Goal: Communication & Community: Participate in discussion

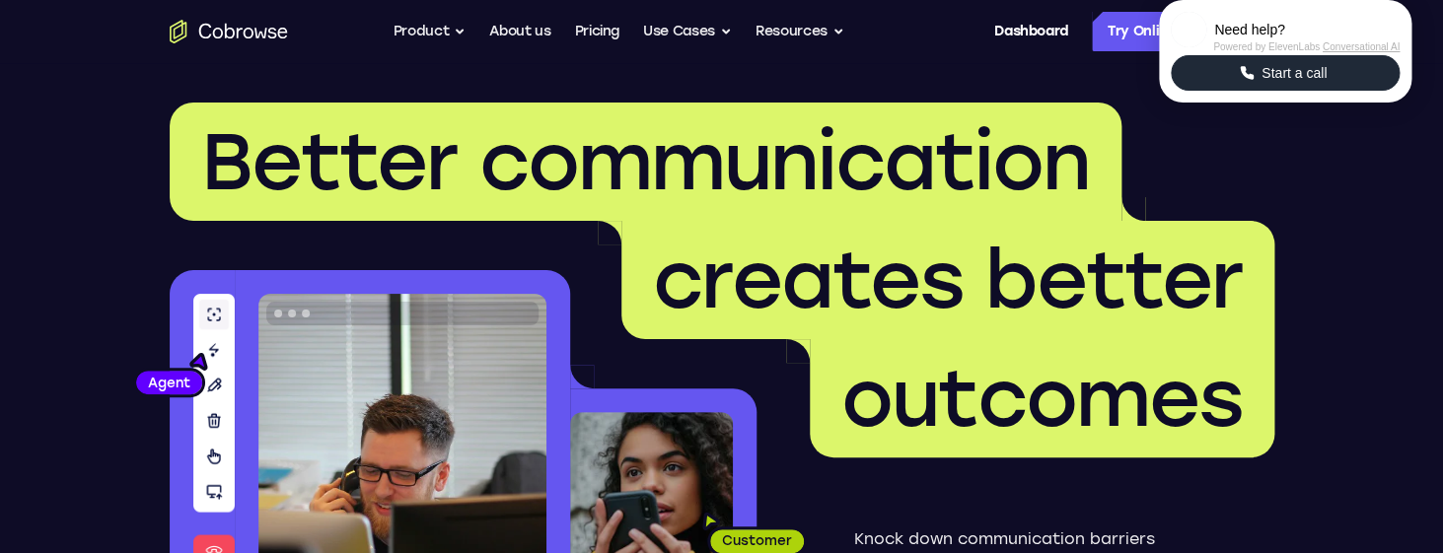
click at [1284, 83] on span "Start a call" at bounding box center [1294, 73] width 77 height 20
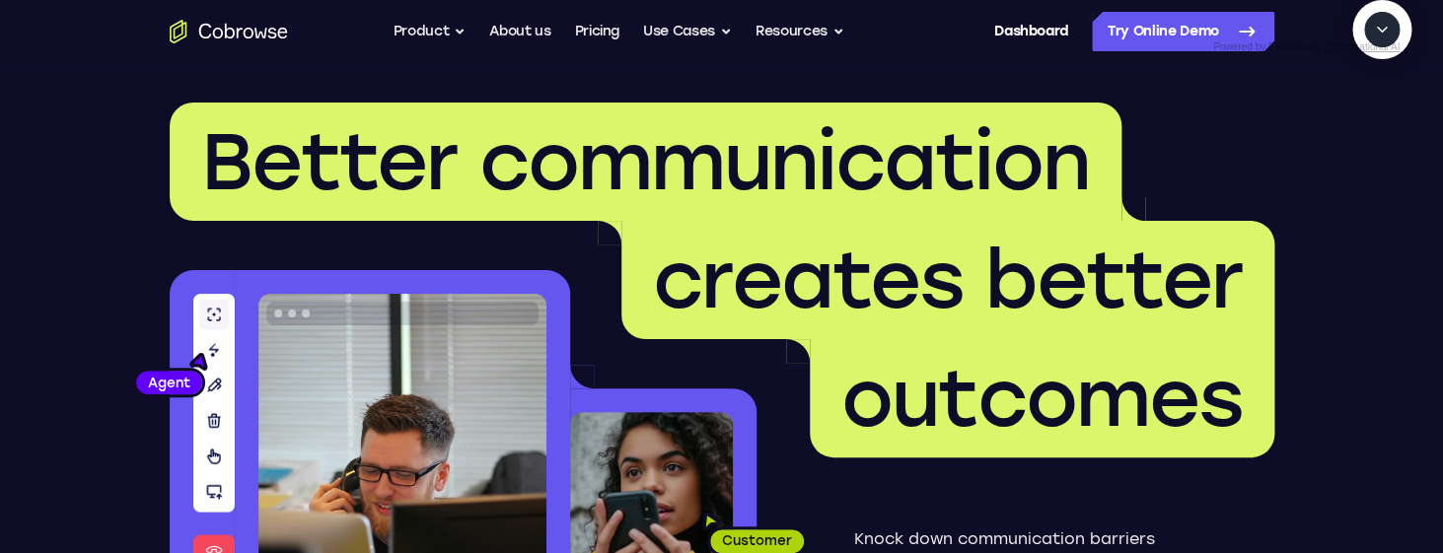
click at [1372, 85] on icon "Start a call" at bounding box center [1382, 75] width 20 height 20
click at [1329, 130] on span "New call" at bounding box center [1353, 120] width 64 height 20
click at [1309, 138] on textarea "Text message input" at bounding box center [1333, 121] width 49 height 36
type textarea "add a team member"
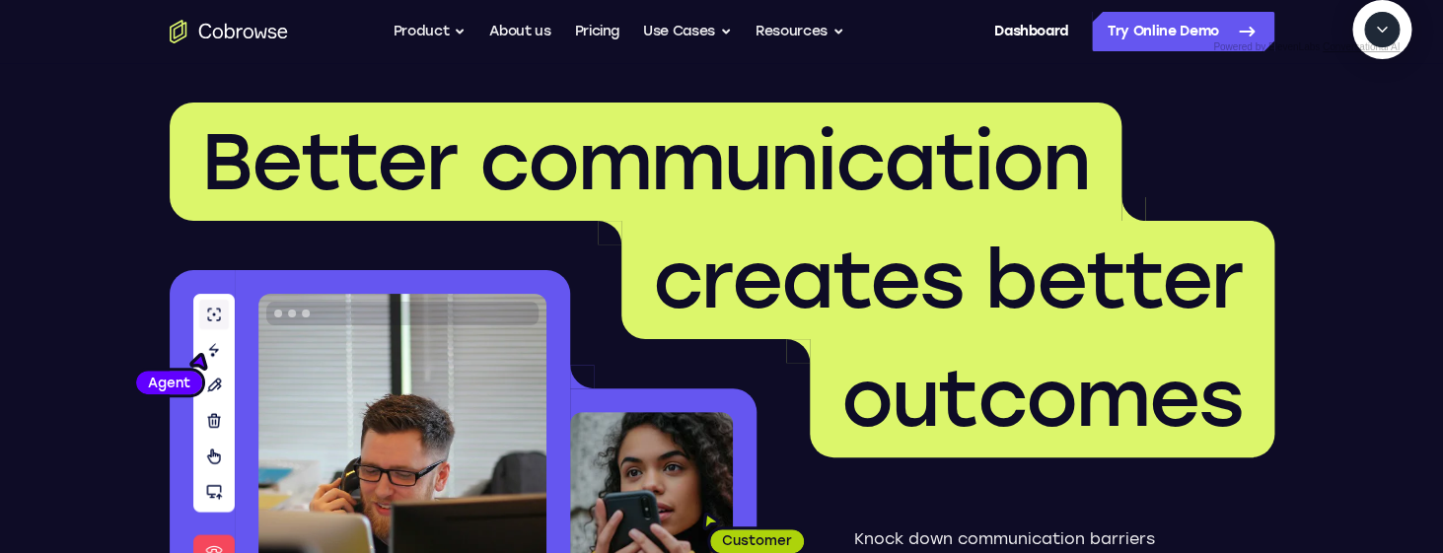
type textarea "yes"
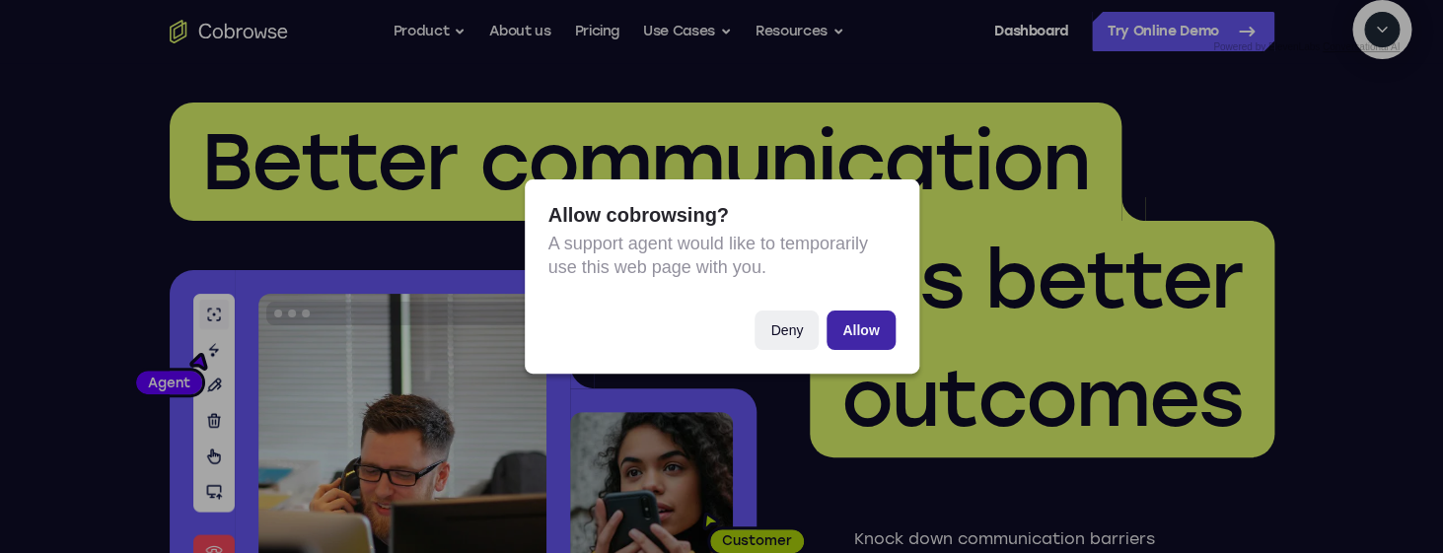
click at [868, 324] on button "Allow" at bounding box center [861, 330] width 68 height 39
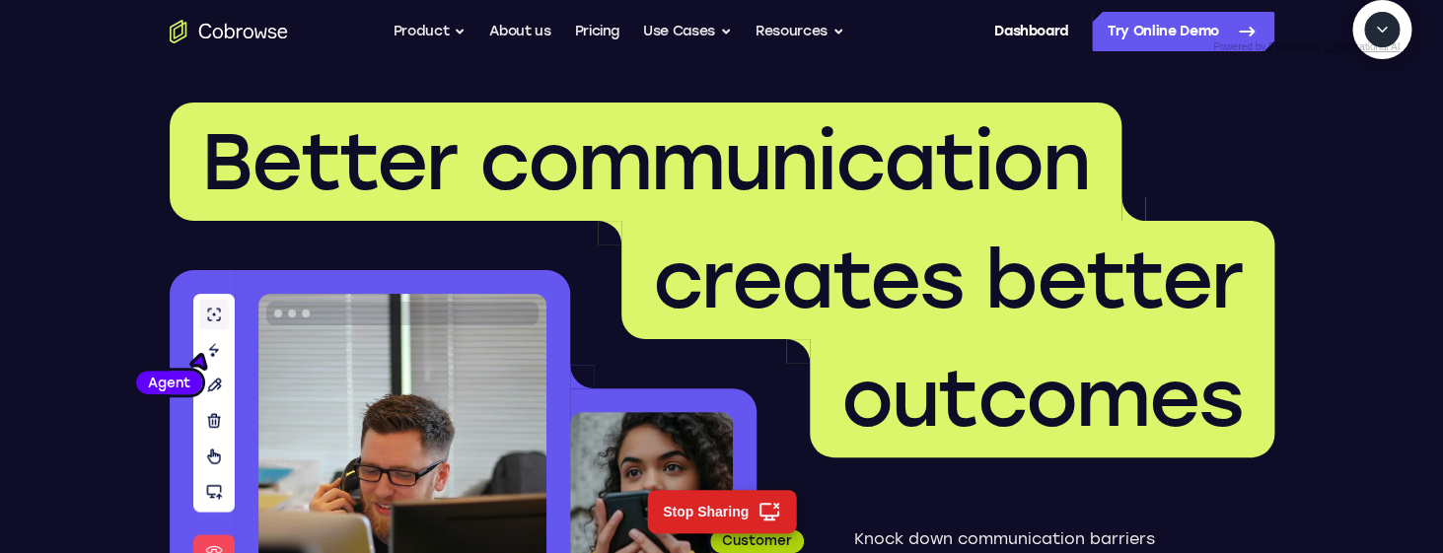
scroll to position [354, 0]
click at [1384, 129] on icon "End" at bounding box center [1378, 120] width 18 height 18
